Goal: Navigation & Orientation: Find specific page/section

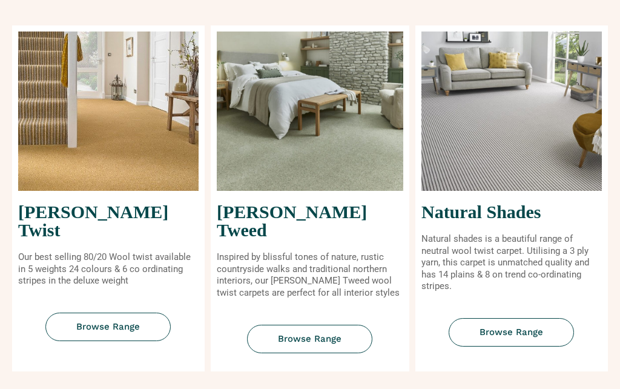
scroll to position [528, 0]
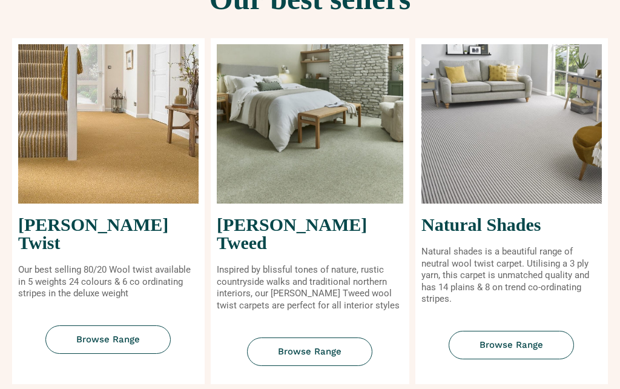
click at [528, 168] on img at bounding box center [511, 123] width 180 height 159
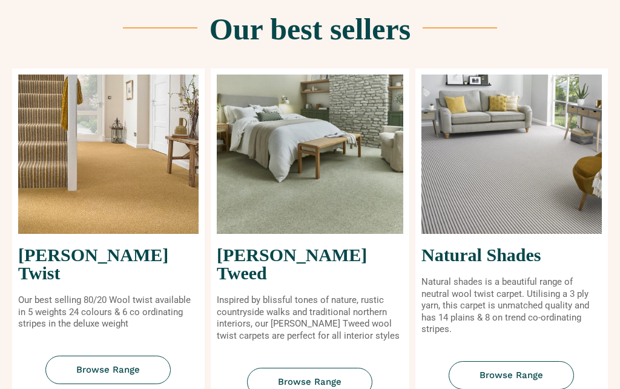
scroll to position [497, 0]
click at [492, 205] on img at bounding box center [511, 154] width 180 height 159
click at [515, 159] on img at bounding box center [511, 154] width 180 height 159
click at [514, 197] on img at bounding box center [511, 154] width 180 height 159
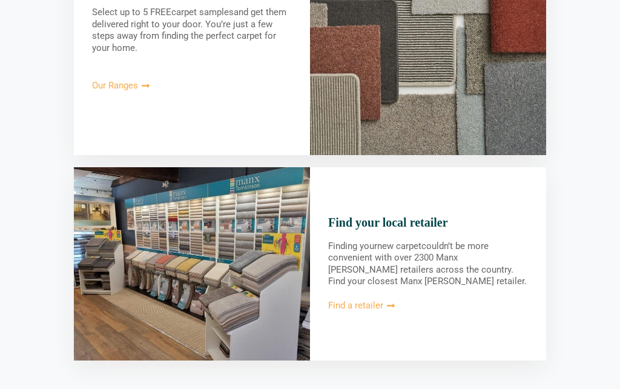
scroll to position [1318, 0]
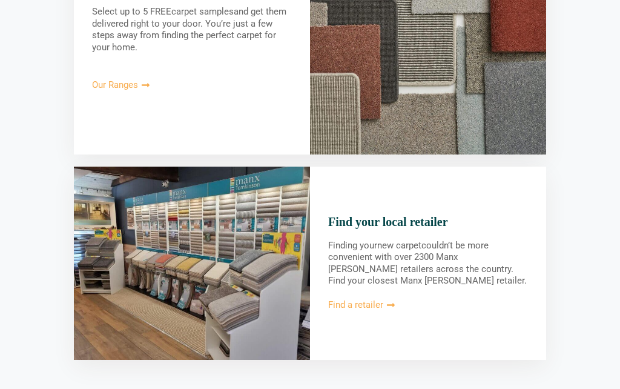
click at [324, 109] on img at bounding box center [428, 37] width 236 height 236
click at [337, 121] on img at bounding box center [428, 37] width 236 height 236
click at [333, 131] on img at bounding box center [428, 37] width 236 height 236
click at [332, 117] on img at bounding box center [428, 37] width 236 height 236
click at [330, 125] on img at bounding box center [428, 37] width 236 height 236
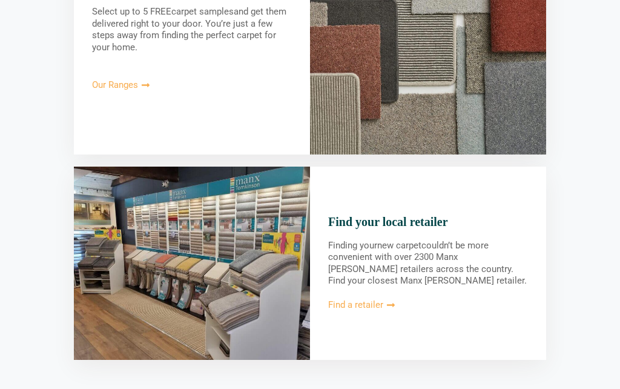
click at [339, 130] on img at bounding box center [428, 37] width 236 height 236
click at [345, 116] on img at bounding box center [428, 37] width 236 height 236
click at [434, 51] on img at bounding box center [428, 37] width 236 height 236
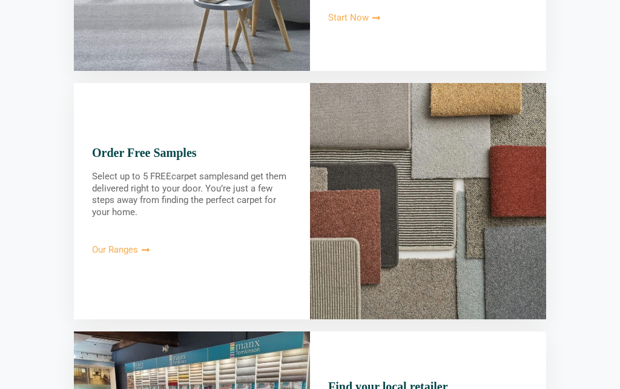
scroll to position [1155, 0]
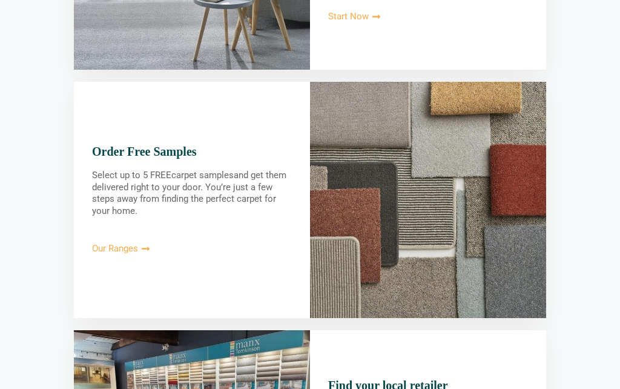
click at [116, 244] on span "Our Ranges" at bounding box center [115, 248] width 46 height 9
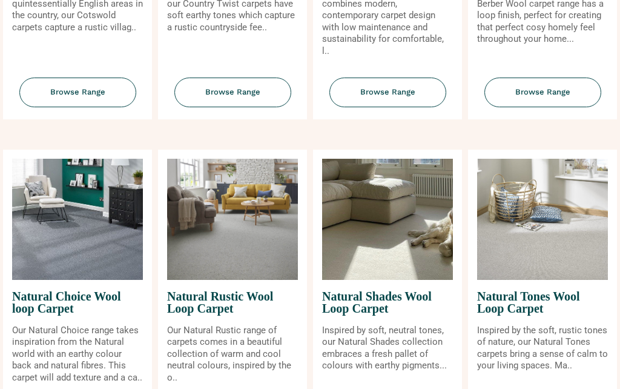
scroll to position [699, 0]
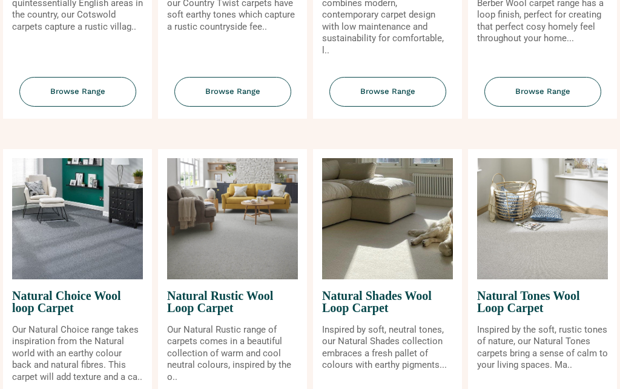
click at [395, 258] on img at bounding box center [387, 218] width 131 height 121
click at [542, 242] on img at bounding box center [542, 218] width 131 height 121
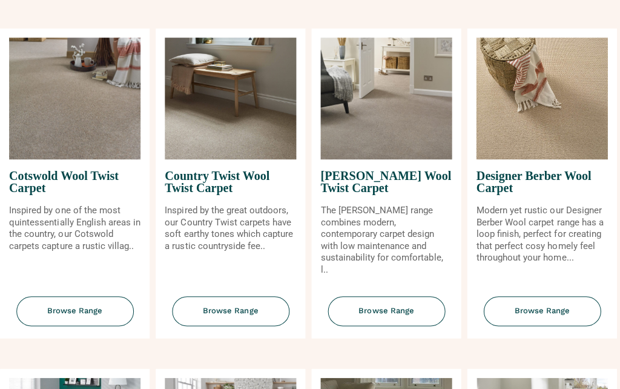
scroll to position [480, 0]
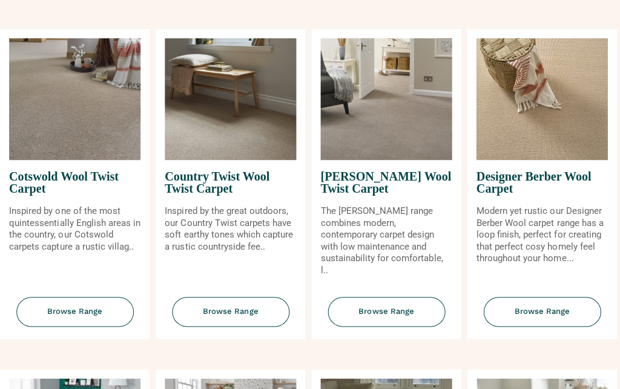
click at [405, 151] on img at bounding box center [387, 98] width 131 height 121
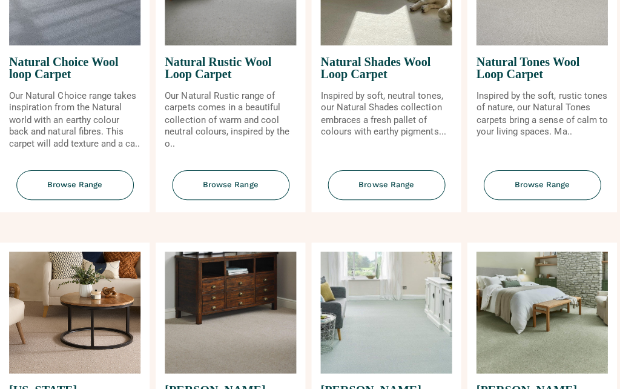
scroll to position [1002, 0]
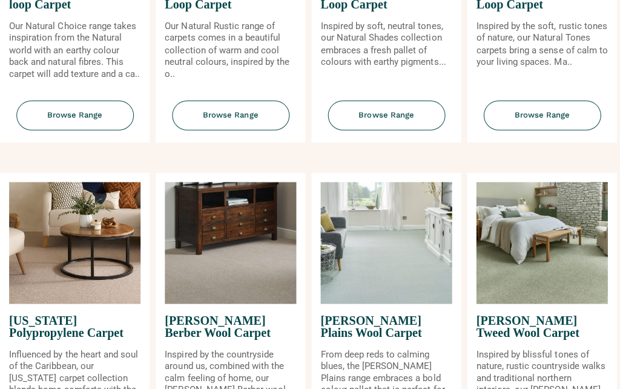
click at [91, 300] on img at bounding box center [77, 241] width 131 height 121
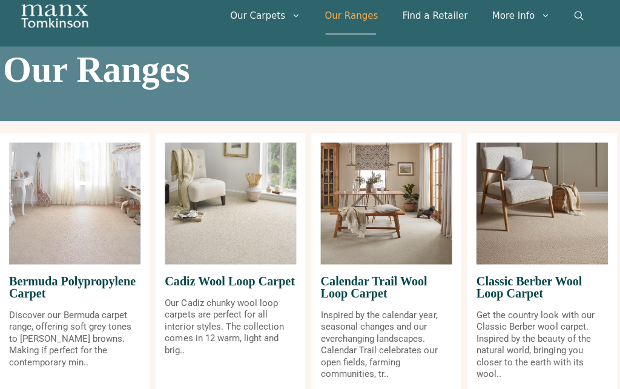
scroll to position [0, 0]
